Goal: Task Accomplishment & Management: Use online tool/utility

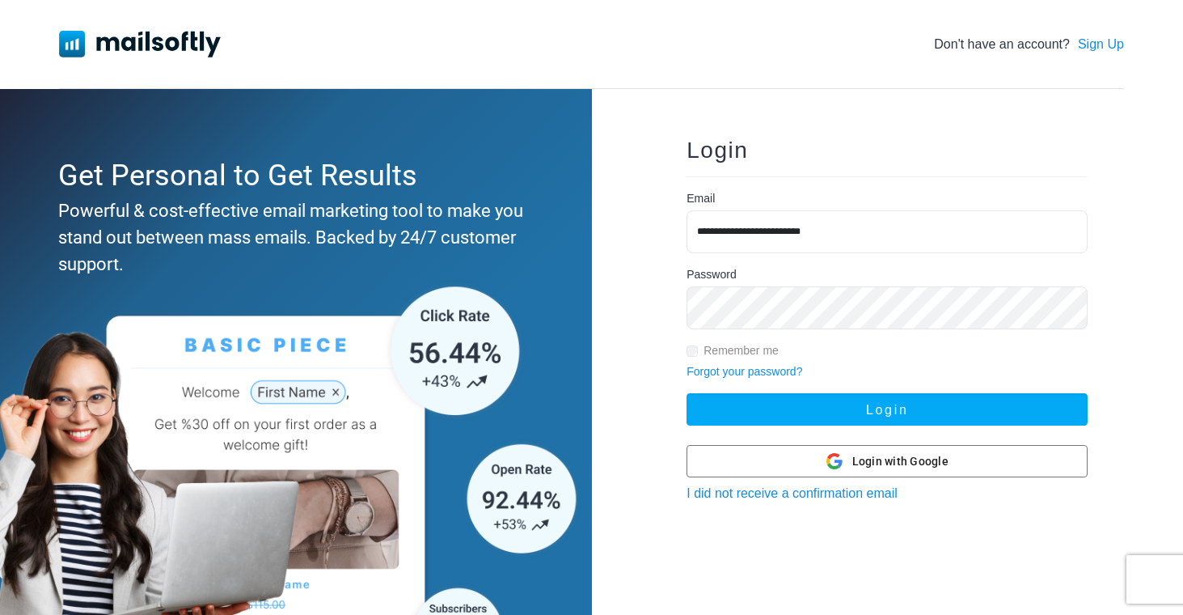
type input "**********"
click at [887, 410] on button "Login" at bounding box center [887, 409] width 401 height 32
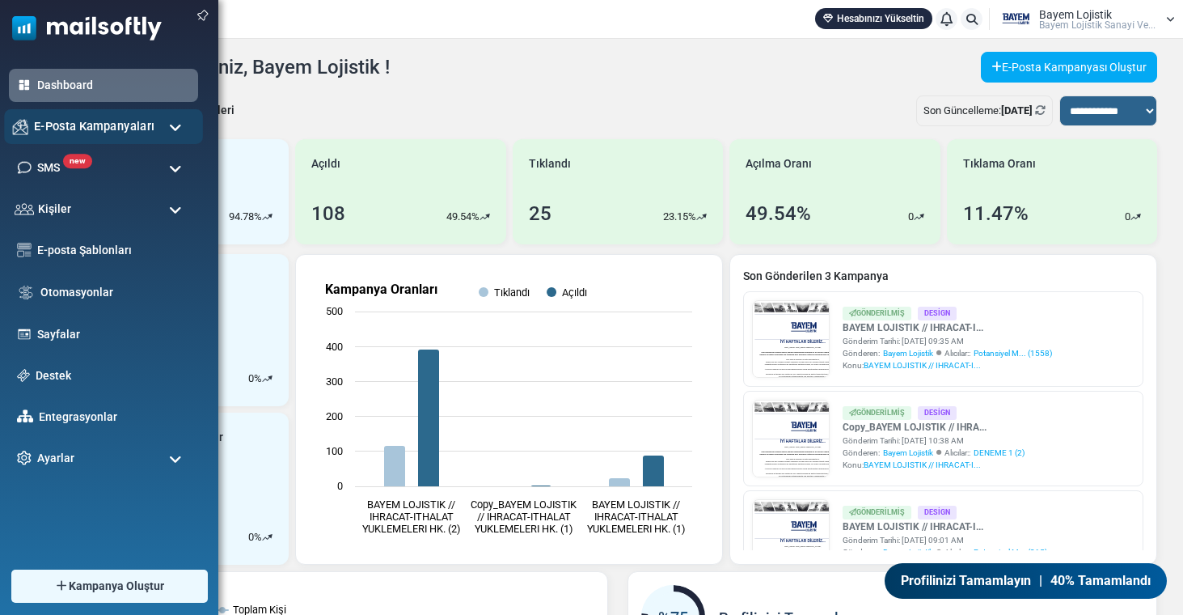
click at [128, 121] on span "E-Posta Kampanyaları" at bounding box center [94, 126] width 121 height 18
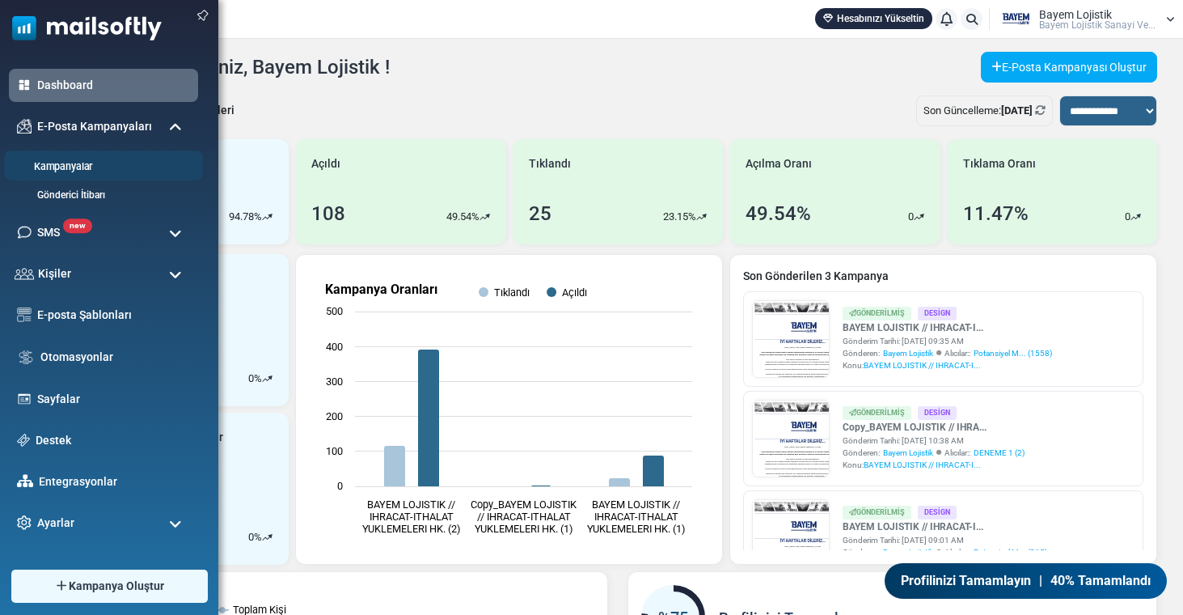
click at [97, 173] on link "Kampanyalar" at bounding box center [101, 166] width 194 height 15
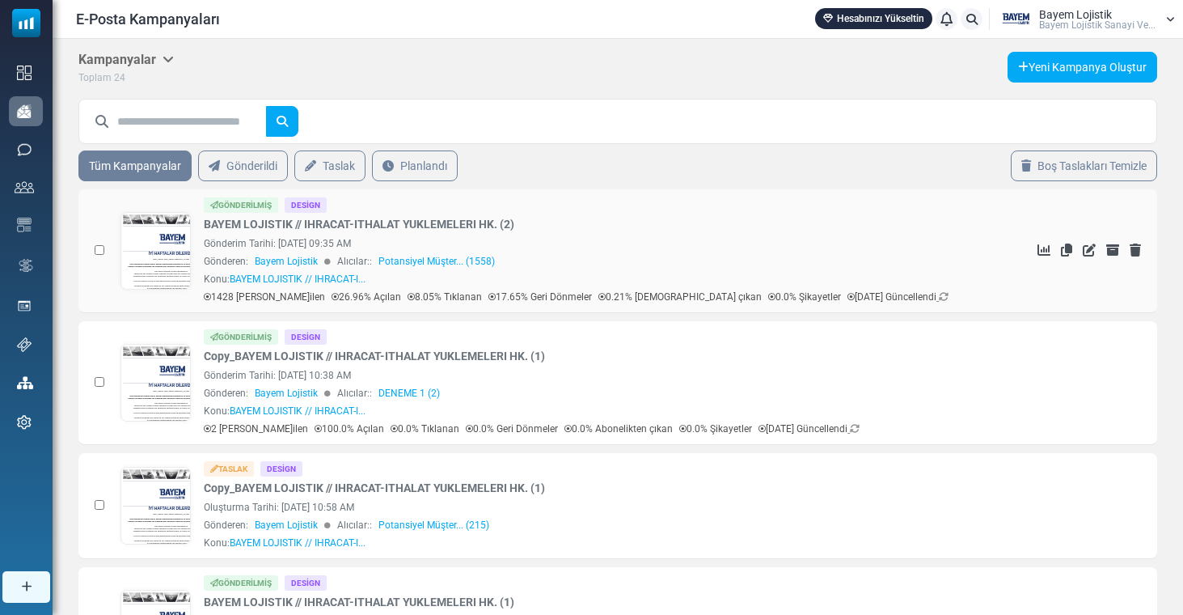
click at [167, 230] on link at bounding box center [156, 296] width 70 height 167
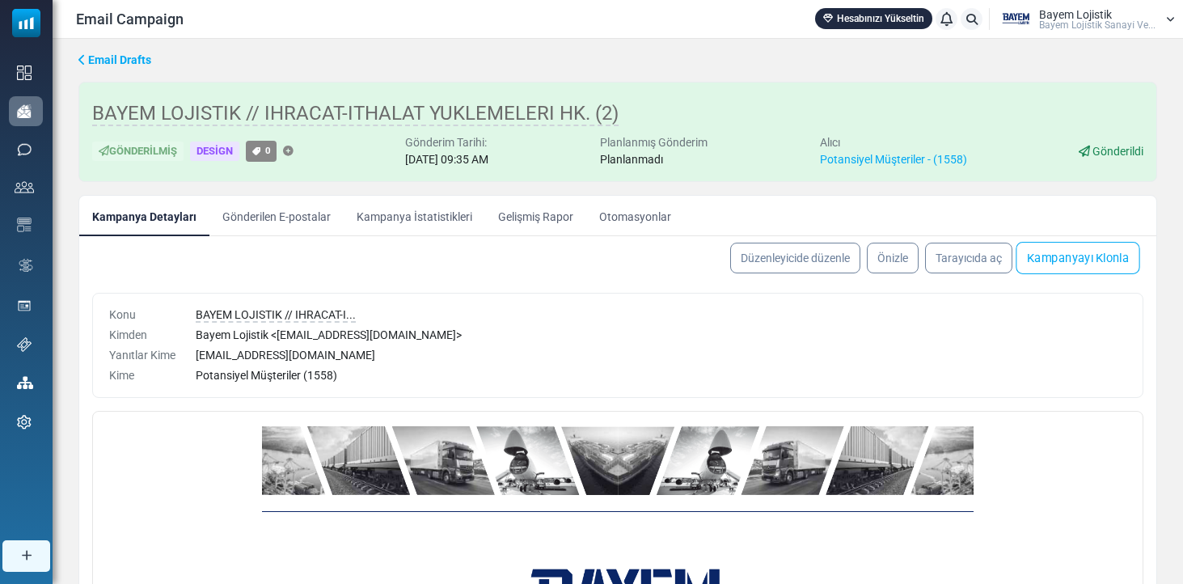
click at [1044, 256] on link "Kampanyayı Klonla" at bounding box center [1078, 258] width 124 height 32
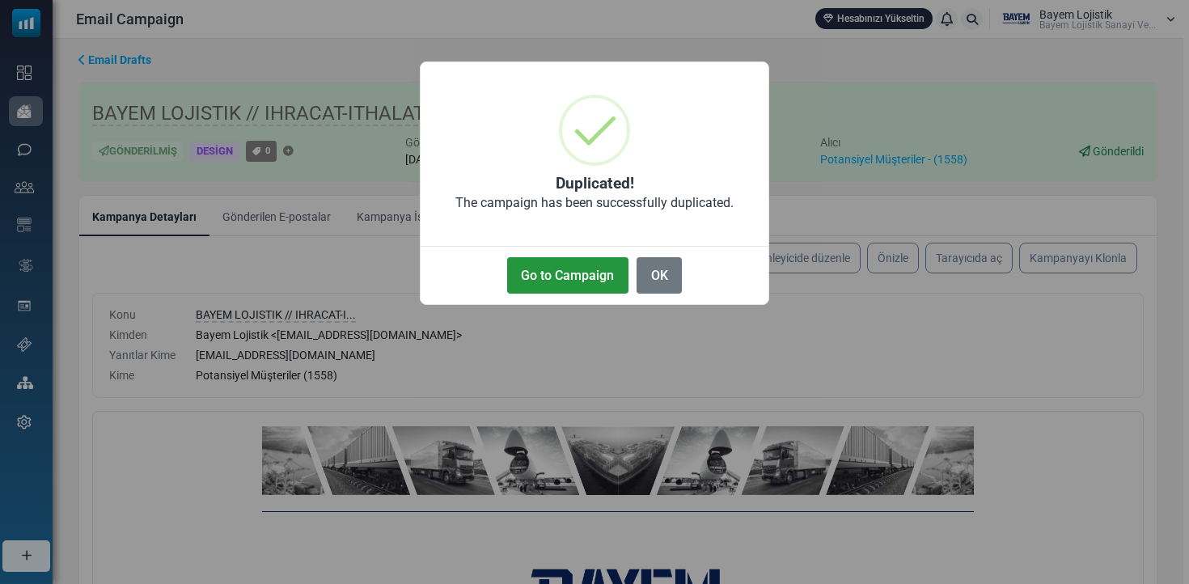
click at [561, 272] on button "Go to Campaign" at bounding box center [567, 275] width 121 height 36
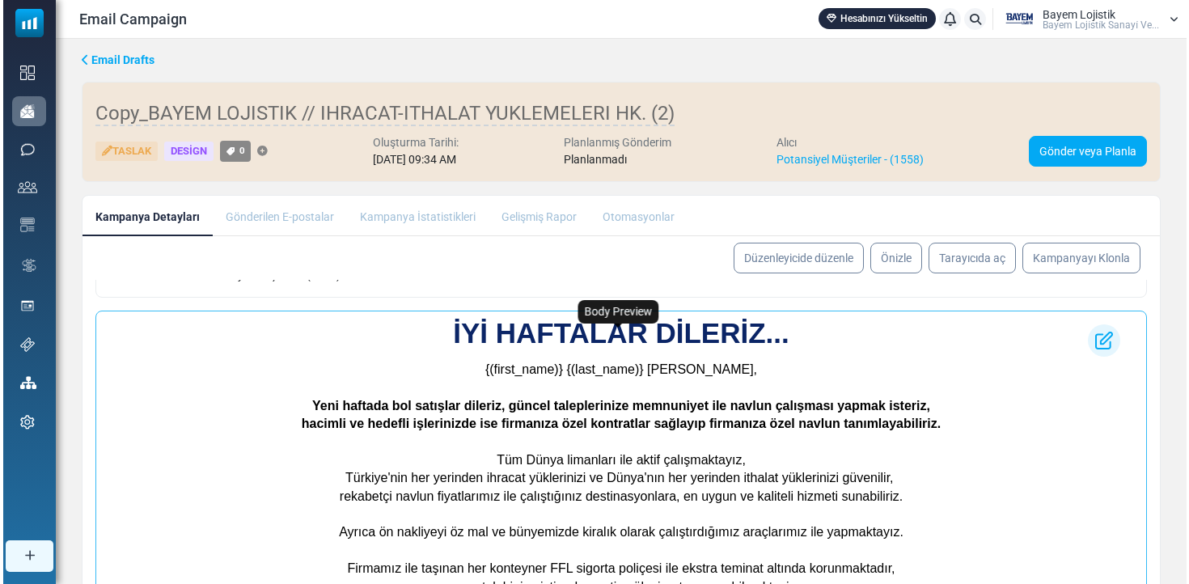
scroll to position [712, 0]
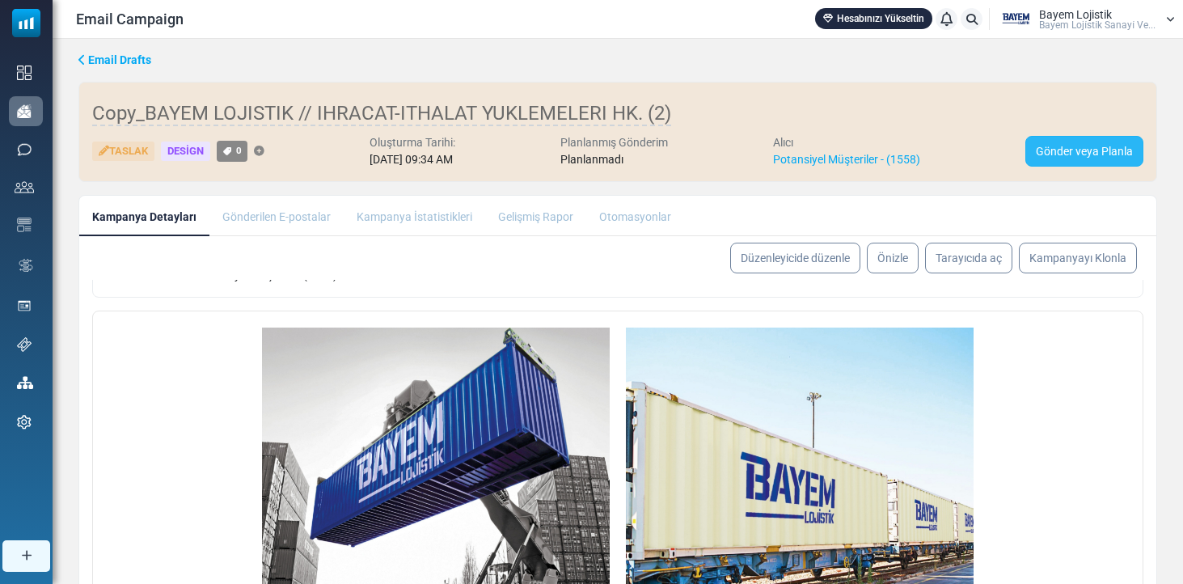
click at [1107, 144] on link "Gönder veya Planla" at bounding box center [1084, 151] width 118 height 31
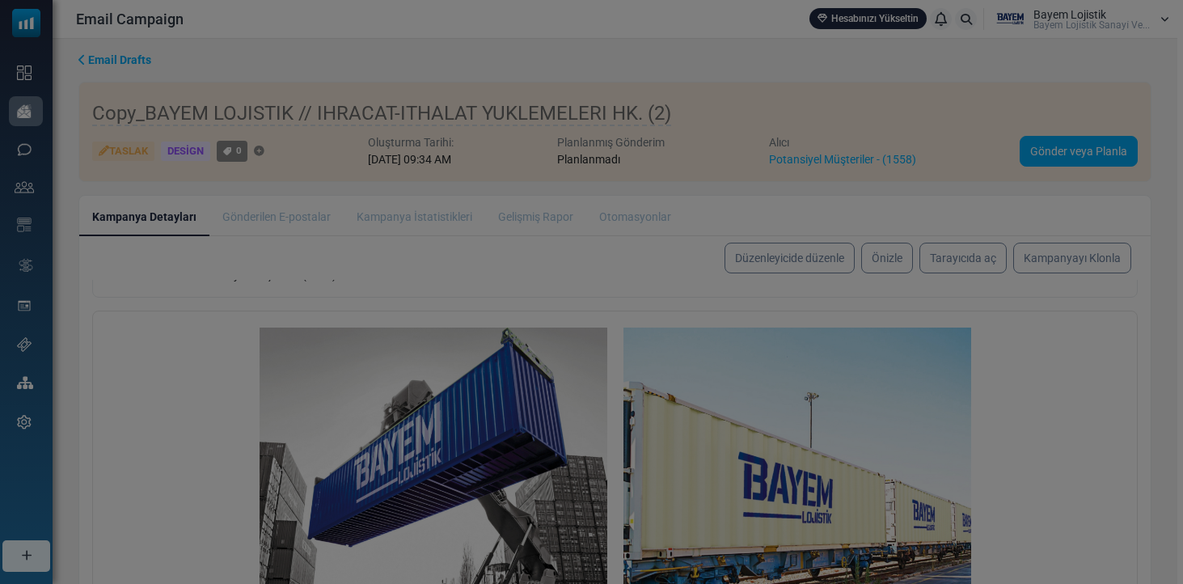
scroll to position [100, 0]
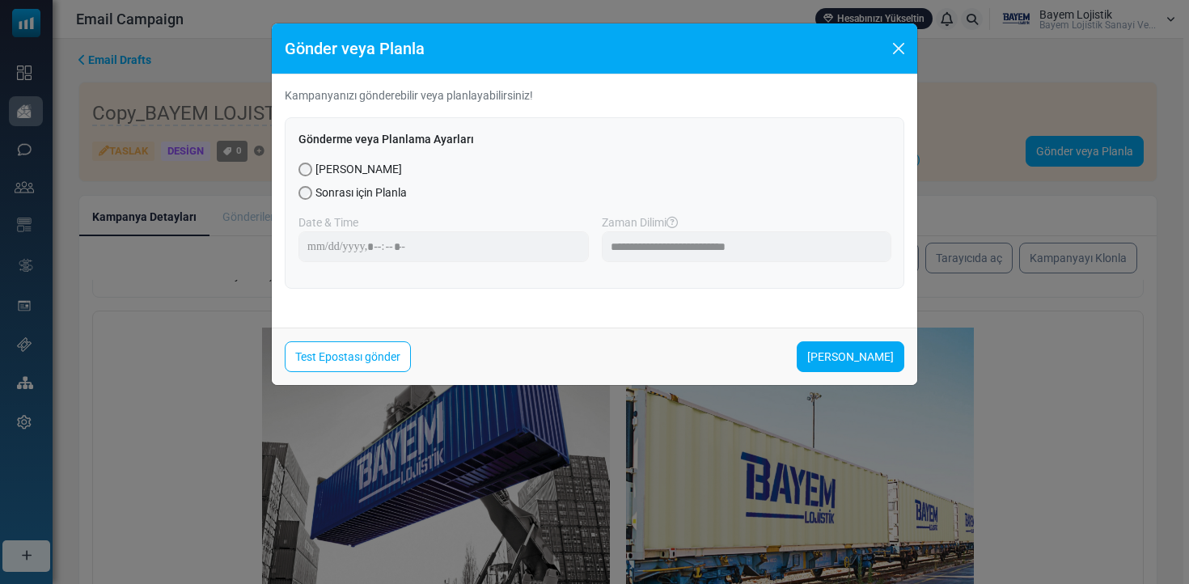
click at [901, 51] on button "Close" at bounding box center [898, 48] width 24 height 24
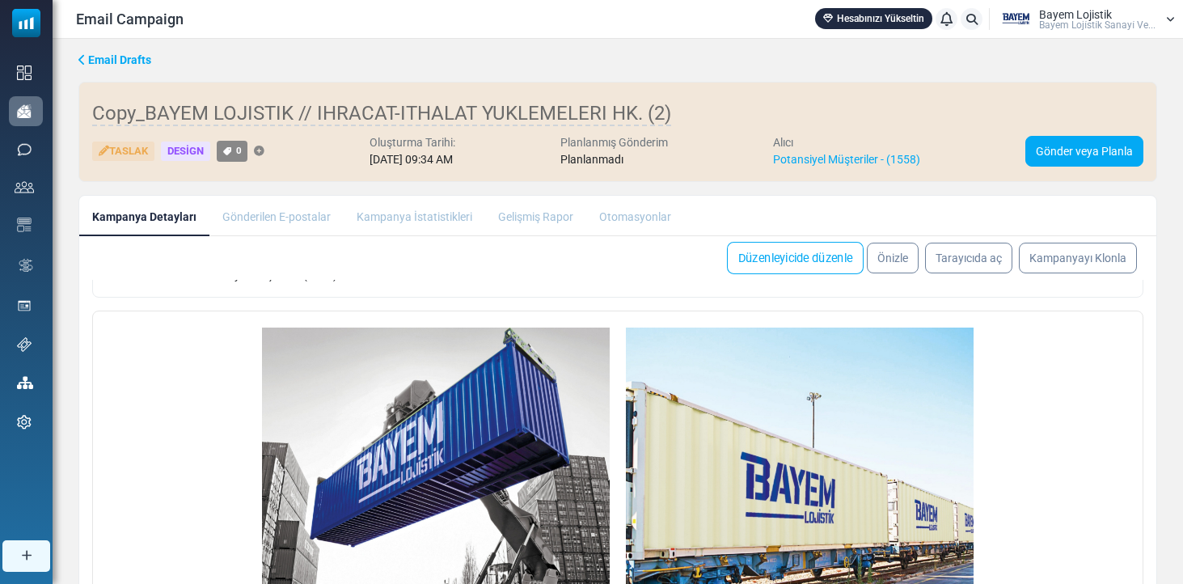
click at [767, 254] on link "Düzenleyicide düzenle" at bounding box center [795, 258] width 137 height 32
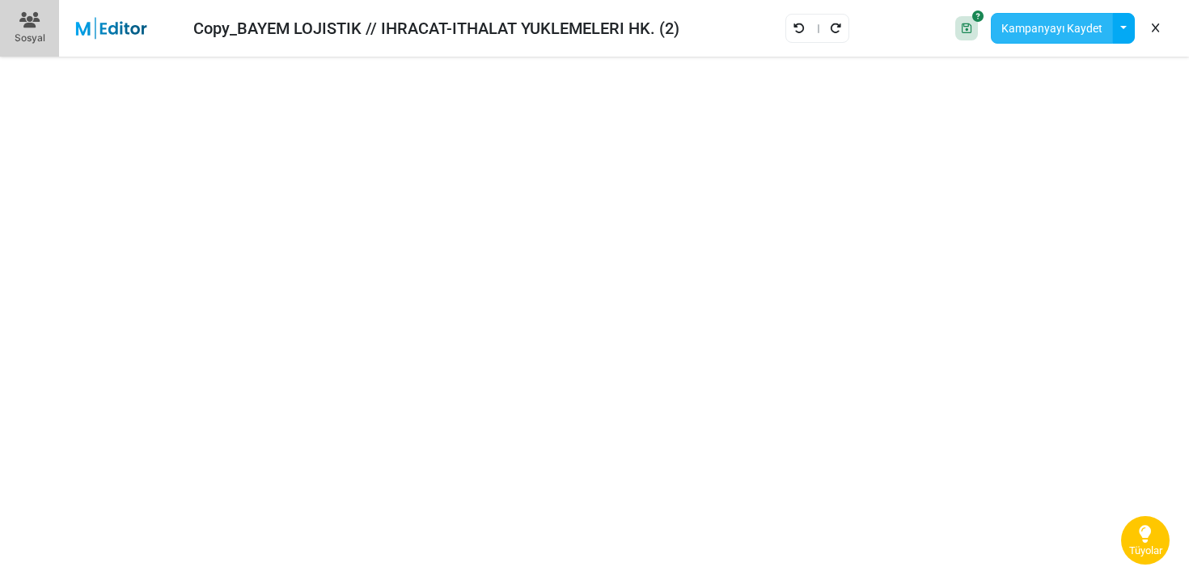
click at [1049, 36] on button "Kampanyayı Kaydet" at bounding box center [1052, 28] width 122 height 31
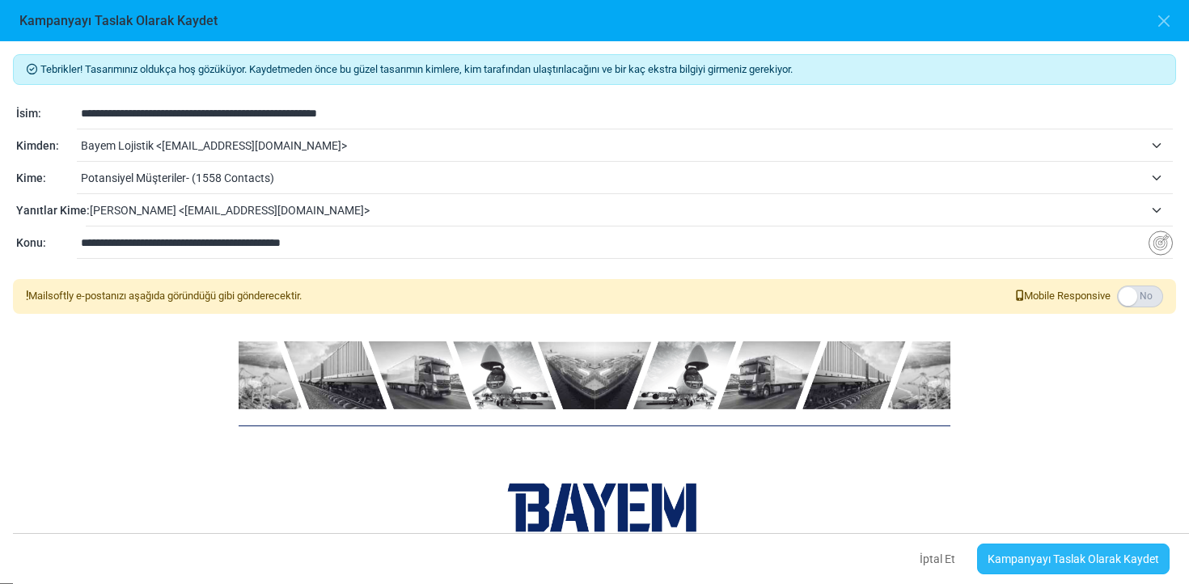
click at [1082, 555] on link "Kampanyayı Taslak Olarak Kaydet" at bounding box center [1073, 558] width 192 height 31
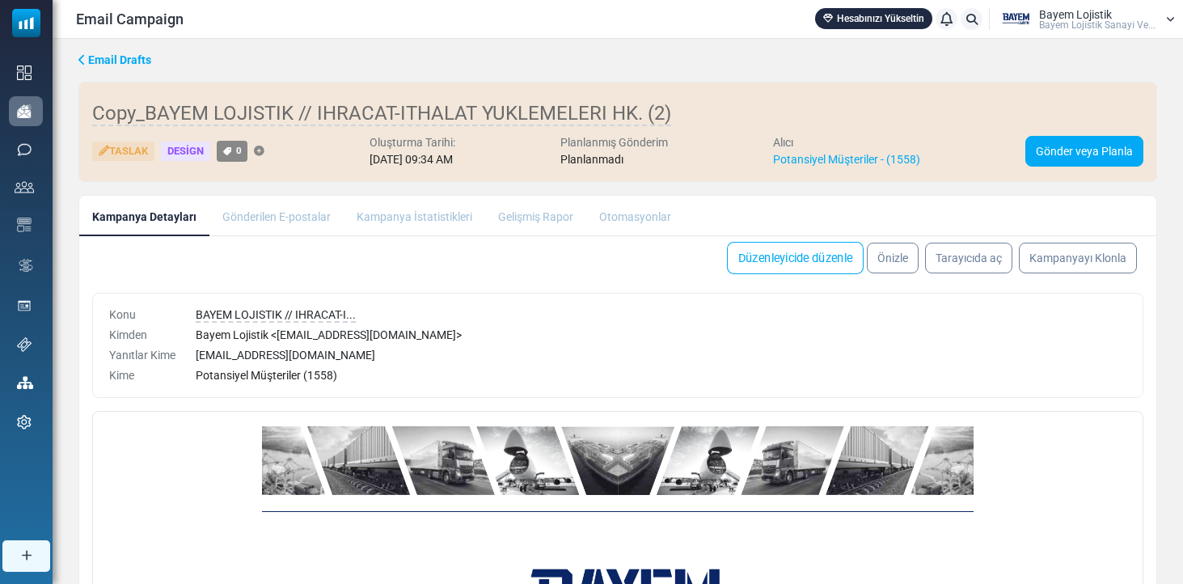
click at [810, 256] on link "Düzenleyicide düzenle" at bounding box center [795, 258] width 137 height 32
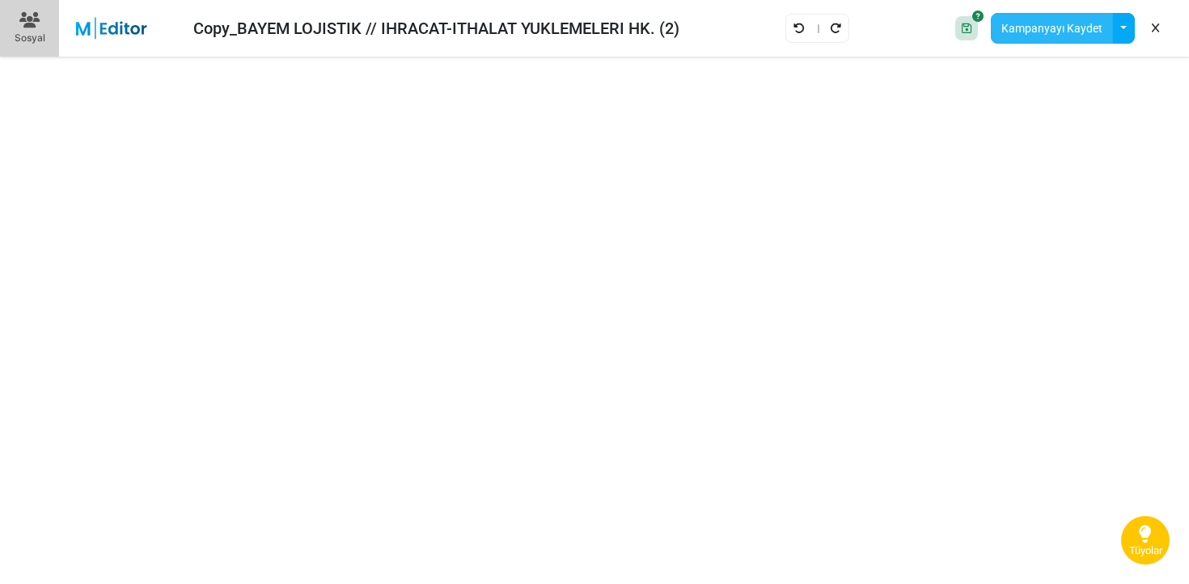
click at [1072, 25] on button "Kampanyayı Kaydet" at bounding box center [1052, 28] width 122 height 31
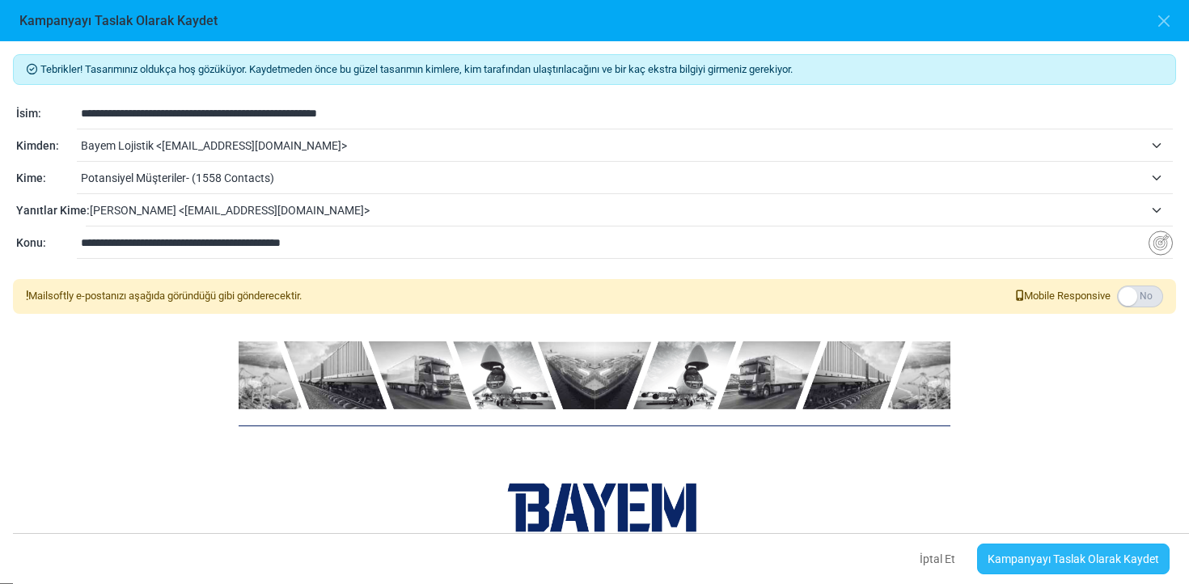
type input "**********"
click at [1095, 560] on link "Kampanyayı Taslak Olarak Kaydet" at bounding box center [1073, 558] width 192 height 31
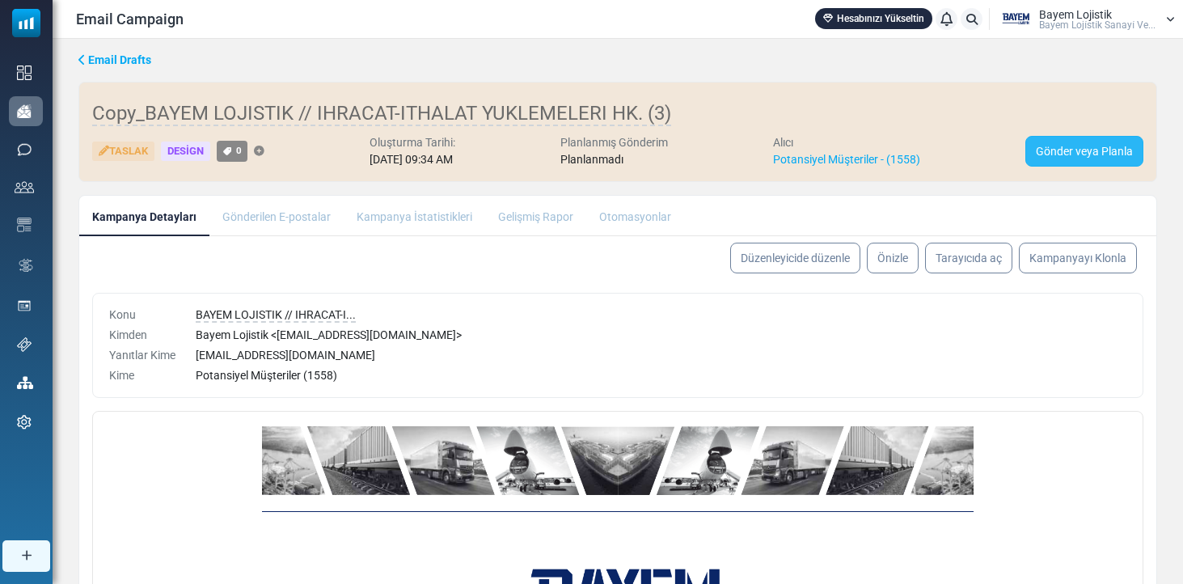
click at [1081, 150] on link "Gönder veya Planla" at bounding box center [1084, 151] width 118 height 31
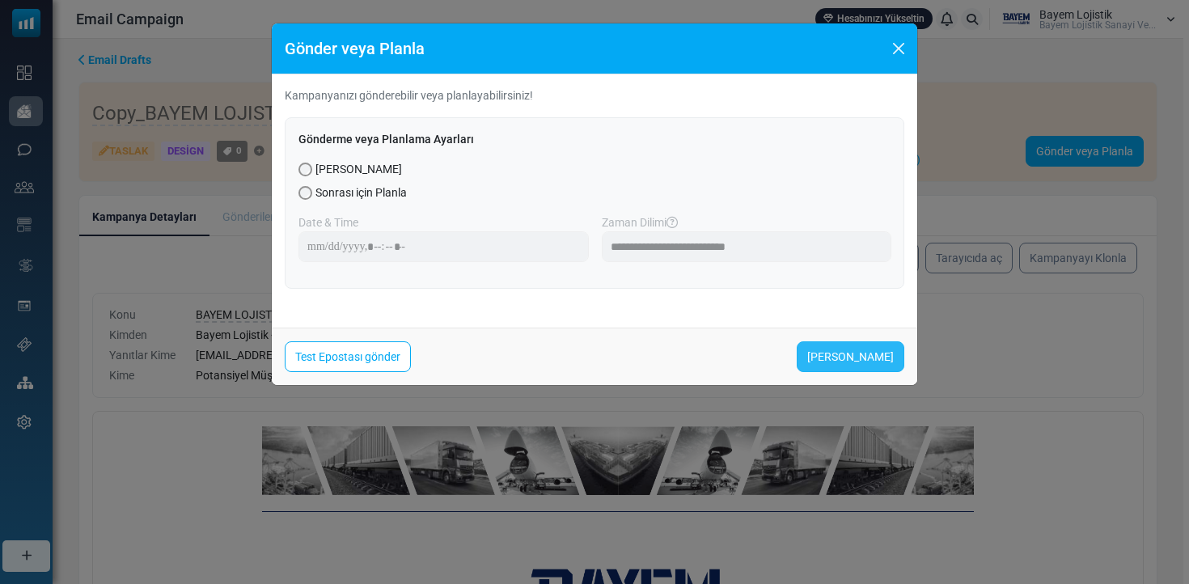
click at [869, 360] on link "Şimdi Gönder" at bounding box center [851, 356] width 108 height 31
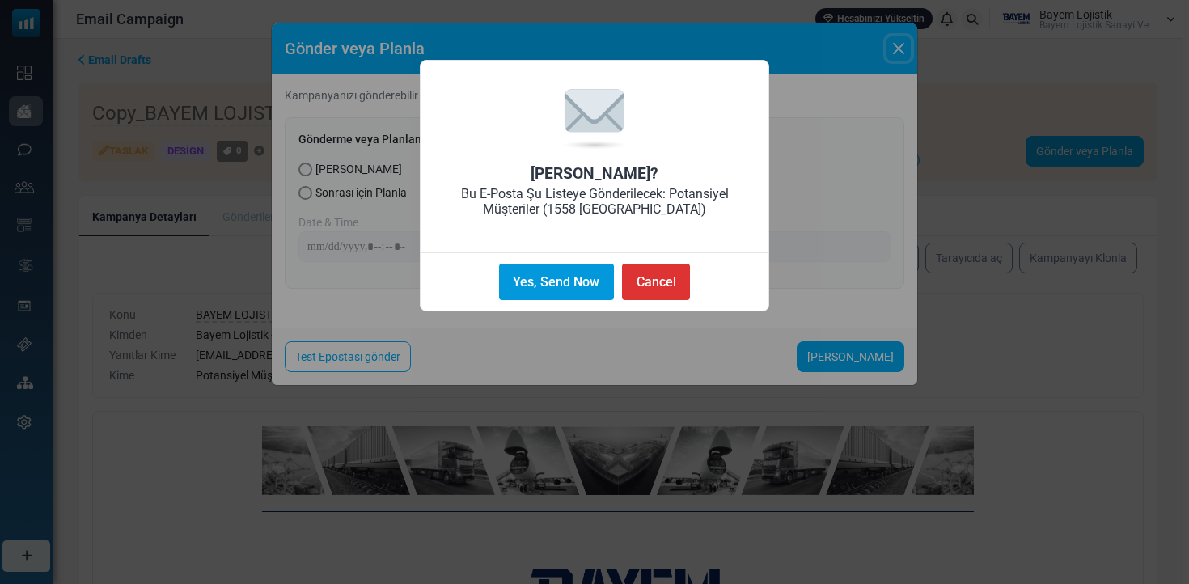
click at [571, 278] on button "Yes, Send Now" at bounding box center [556, 282] width 115 height 36
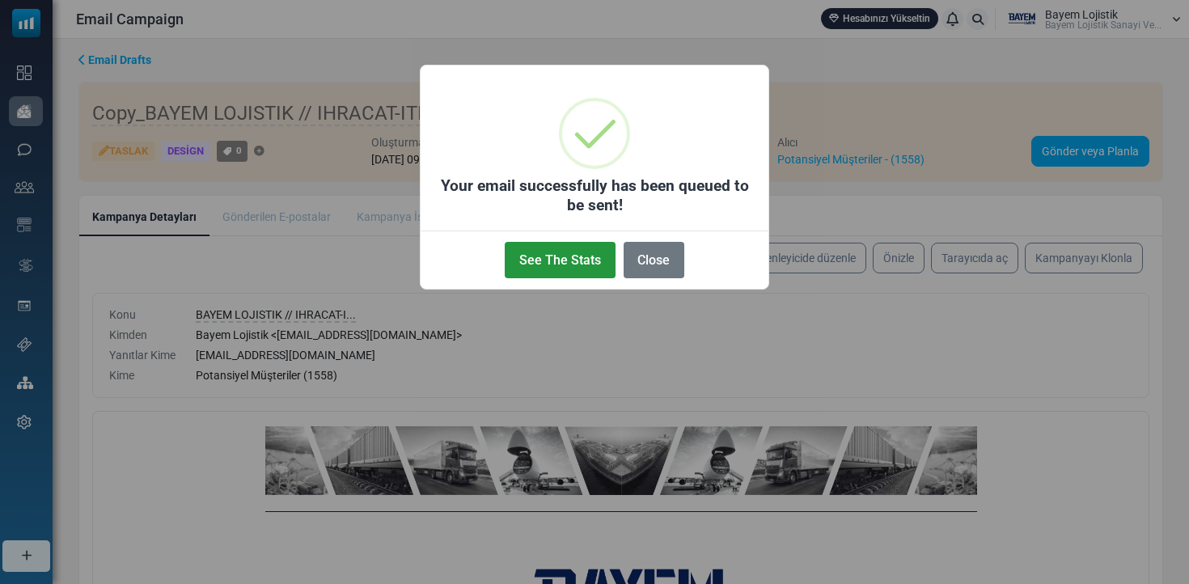
click at [602, 246] on button "See The Stats" at bounding box center [560, 260] width 110 height 36
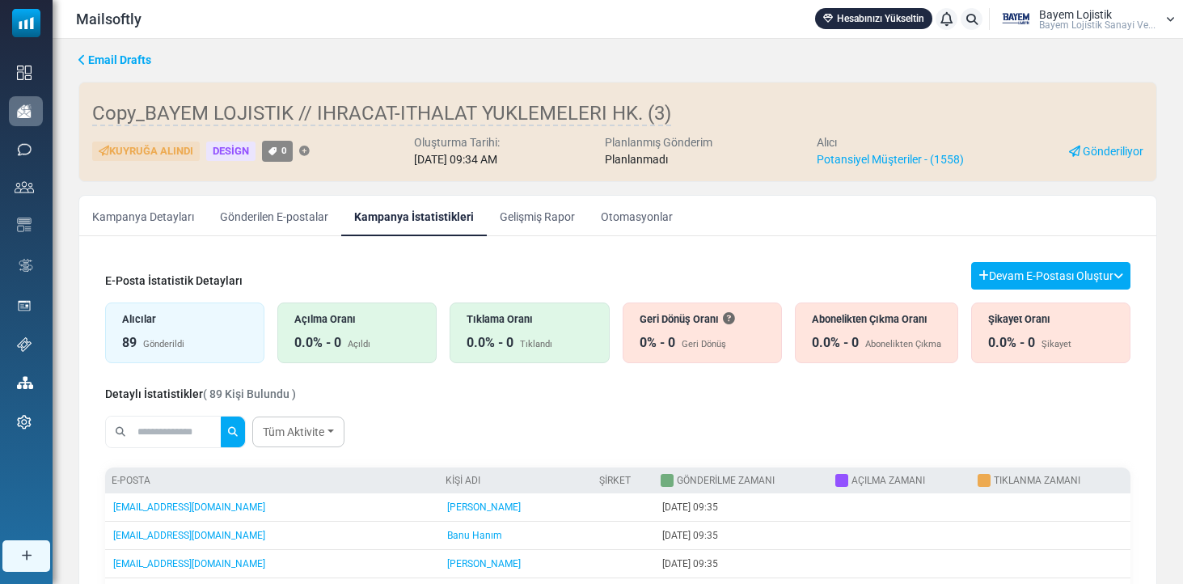
click at [308, 220] on link "Gönderilen E-postalar" at bounding box center [274, 216] width 134 height 40
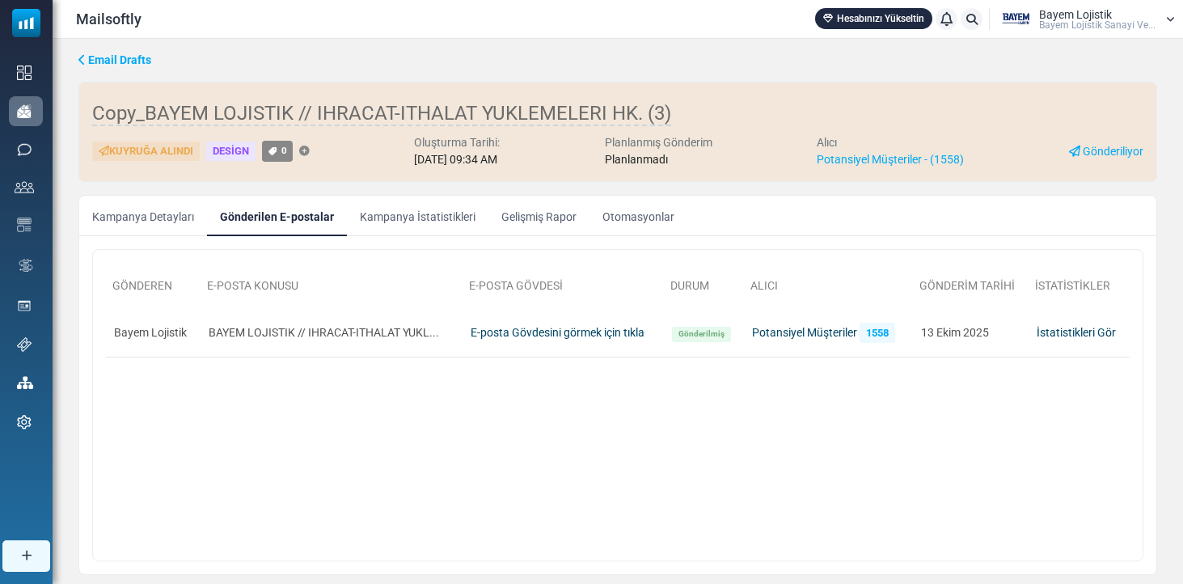
click at [412, 222] on link "Kampanya İstatistikleri" at bounding box center [418, 216] width 142 height 40
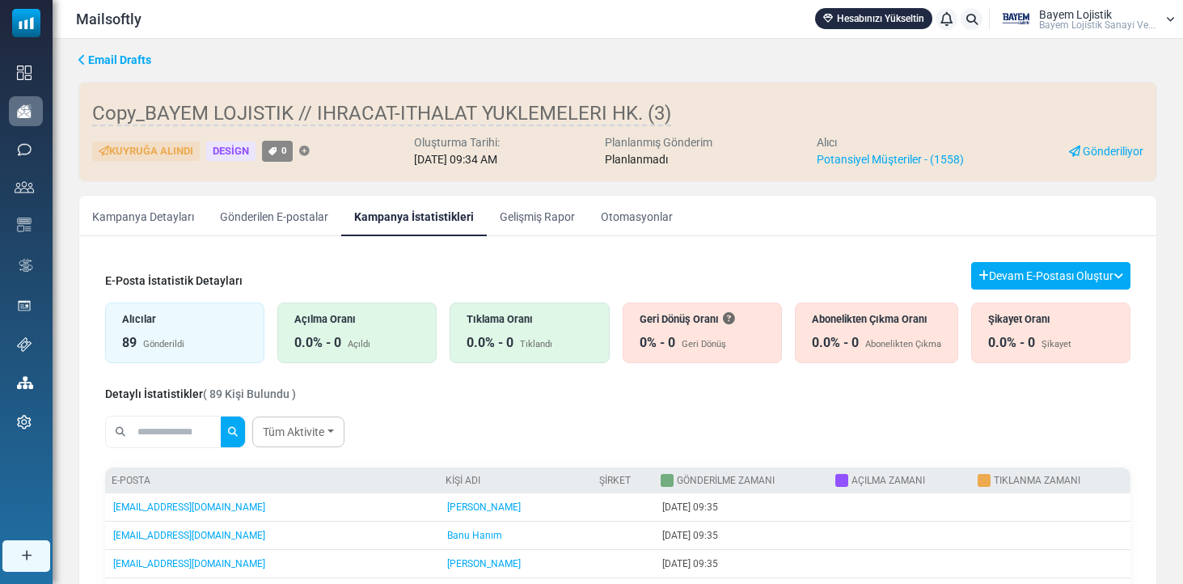
click at [120, 222] on link "Kampanya Detayları" at bounding box center [143, 216] width 128 height 40
